Goal: Check status: Check status

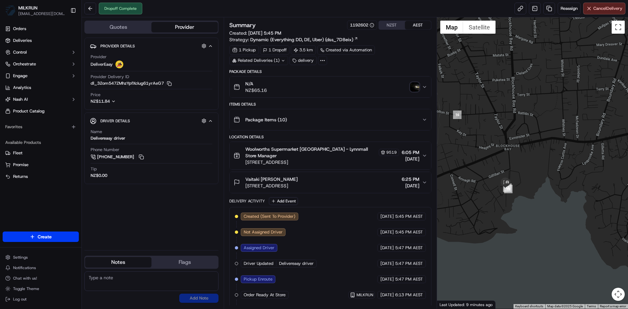
drag, startPoint x: 565, startPoint y: 249, endPoint x: 476, endPoint y: 176, distance: 115.7
click at [476, 176] on div at bounding box center [532, 162] width 191 height 291
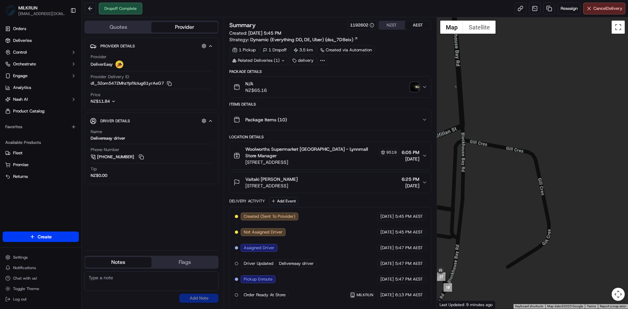
click at [405, 80] on button "N/A NZ$65.16" at bounding box center [330, 87] width 201 height 21
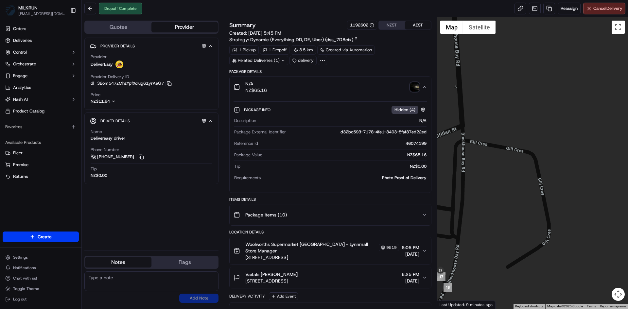
click at [416, 88] on img "button" at bounding box center [414, 86] width 9 height 9
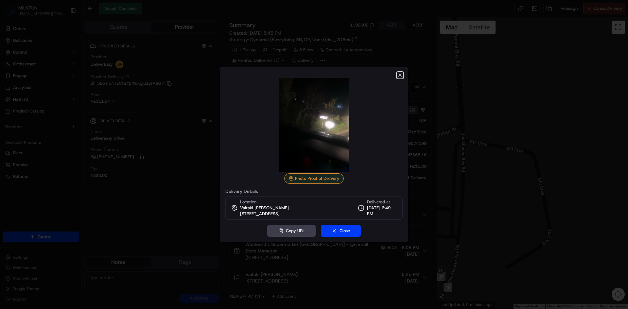
click at [400, 73] on icon "button" at bounding box center [399, 75] width 5 height 5
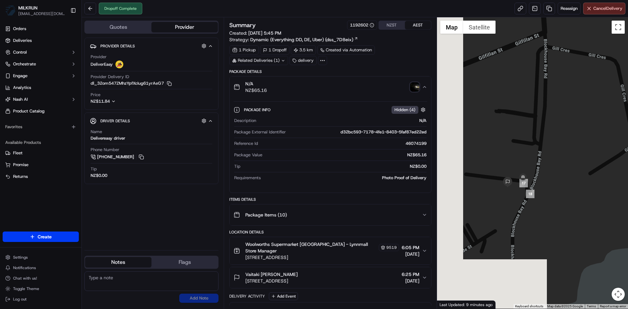
drag, startPoint x: 525, startPoint y: 233, endPoint x: 607, endPoint y: 139, distance: 124.6
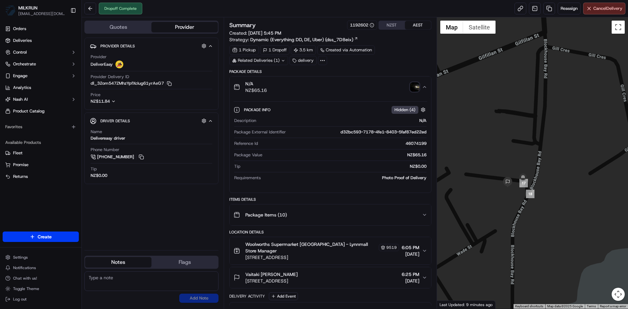
click at [607, 139] on div at bounding box center [532, 162] width 191 height 291
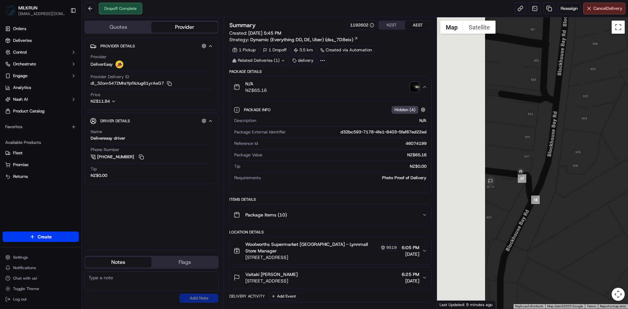
drag, startPoint x: 505, startPoint y: 191, endPoint x: 558, endPoint y: 199, distance: 53.9
click at [558, 199] on div at bounding box center [532, 162] width 191 height 291
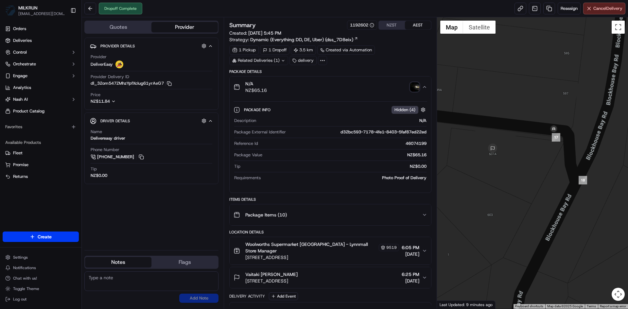
drag, startPoint x: 491, startPoint y: 203, endPoint x: 554, endPoint y: 182, distance: 66.5
click at [554, 182] on div at bounding box center [532, 162] width 191 height 291
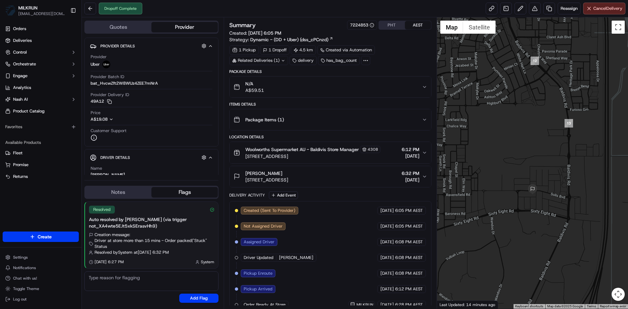
drag, startPoint x: 548, startPoint y: 202, endPoint x: 515, endPoint y: 115, distance: 93.5
click at [515, 115] on div at bounding box center [532, 162] width 191 height 291
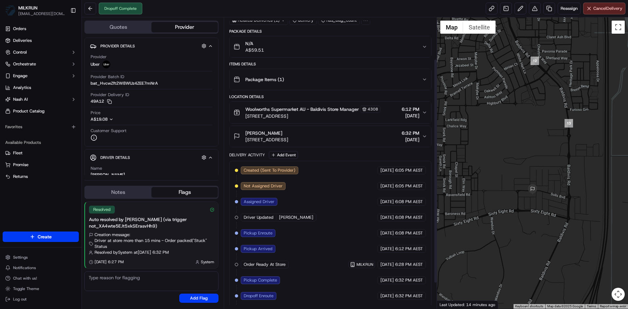
scroll to position [87, 0]
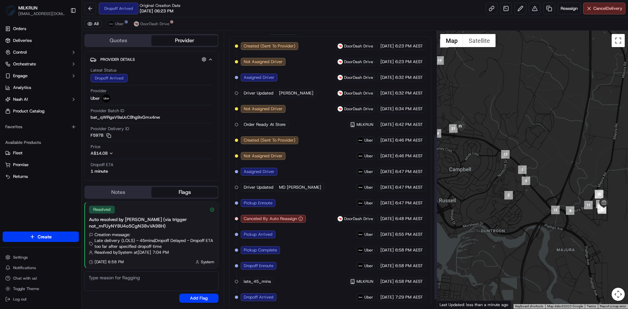
scroll to position [185, 0]
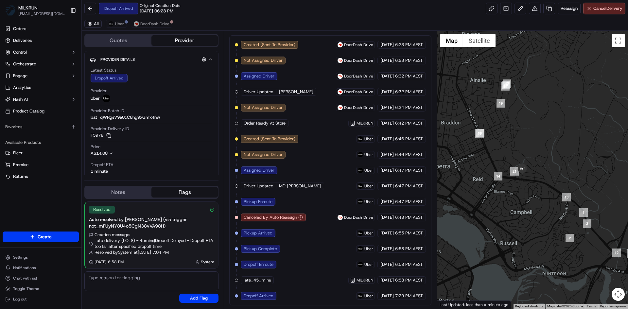
drag, startPoint x: 472, startPoint y: 170, endPoint x: 535, endPoint y: 215, distance: 77.8
click at [535, 215] on div at bounding box center [532, 170] width 191 height 278
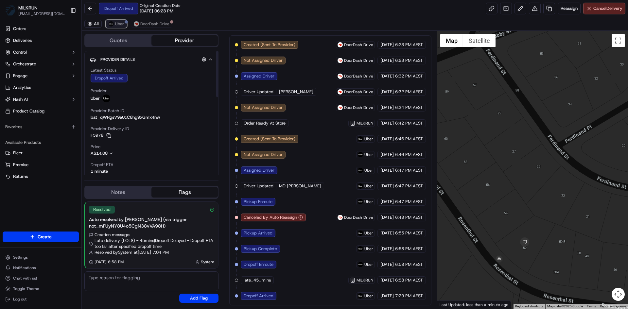
click at [113, 25] on img at bounding box center [111, 23] width 5 height 5
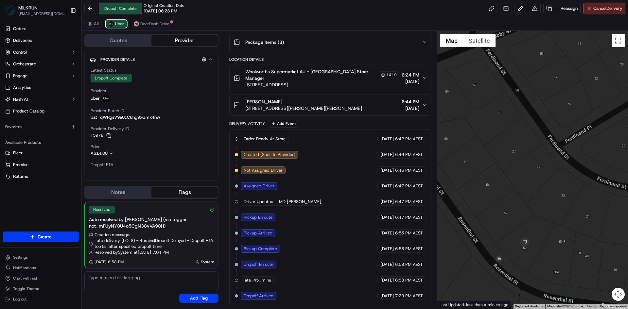
scroll to position [107, 0]
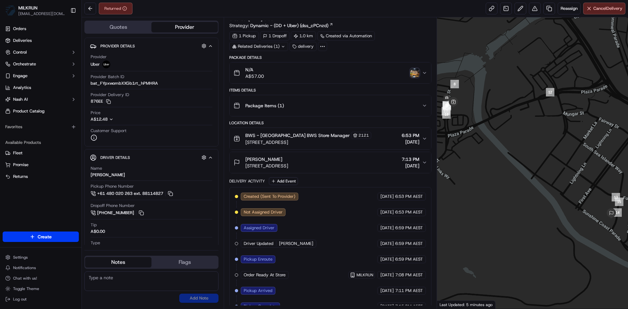
scroll to position [87, 0]
